Goal: Navigation & Orientation: Find specific page/section

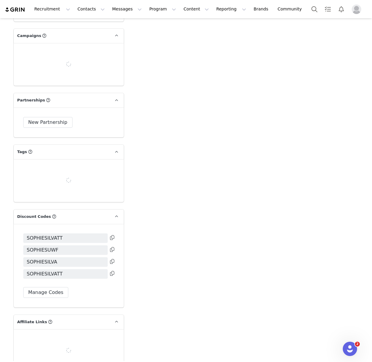
type input "+1 ([GEOGRAPHIC_DATA])"
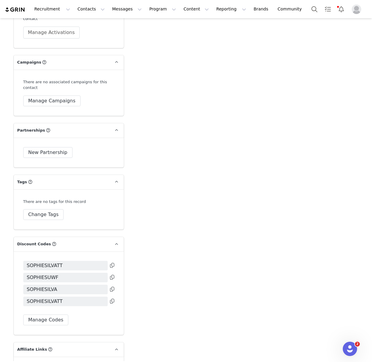
scroll to position [1417, 0]
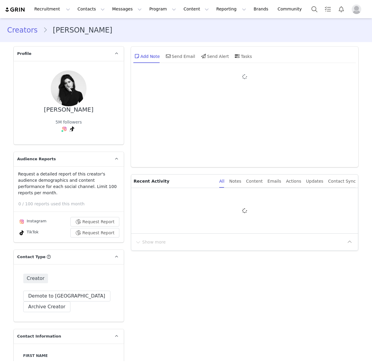
type input "+1 ([GEOGRAPHIC_DATA])"
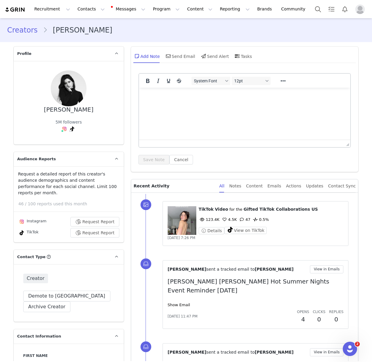
click at [246, 208] on span "Gifted TikTok Collaborations US" at bounding box center [281, 209] width 74 height 5
click at [245, 230] on button "View on TikTok" at bounding box center [245, 230] width 43 height 7
click at [21, 29] on link "Creators" at bounding box center [25, 30] width 36 height 11
